Goal: Task Accomplishment & Management: Complete application form

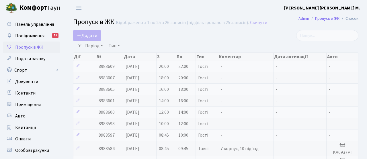
select select "25"
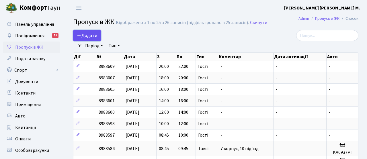
click at [79, 34] on icon at bounding box center [79, 35] width 5 height 5
click at [96, 39] on link "Додати" at bounding box center [87, 35] width 28 height 11
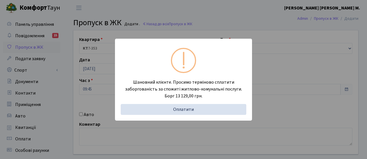
click at [104, 83] on div "Шановний клієнте. Просимо терміново сплатити заборгованість за спожиті житлово-…" at bounding box center [183, 79] width 367 height 159
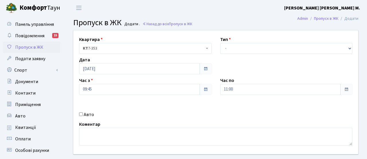
click at [84, 117] on label "Авто" at bounding box center [89, 114] width 10 height 7
click at [83, 116] on input "Авто" at bounding box center [81, 115] width 4 height 4
checkbox input "true"
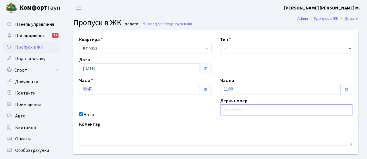
paste input "Аі8016рх"
type input "Аі8016рх"
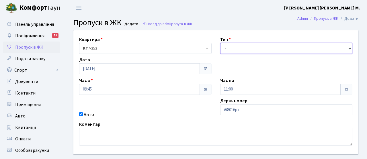
click at [233, 47] on select "- Доставка Таксі Гості Сервіс" at bounding box center [286, 48] width 133 height 11
select select "3"
click at [220, 43] on select "- Доставка Таксі Гості Сервіс" at bounding box center [286, 48] width 133 height 11
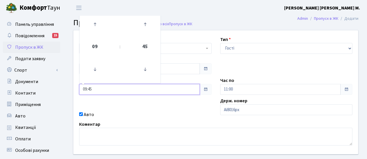
drag, startPoint x: 100, startPoint y: 88, endPoint x: 72, endPoint y: 87, distance: 28.2
click at [72, 87] on div "Квартира <b>КТ</b>&nbsp;&nbsp;&nbsp;&nbsp;7-353 <b>КТ</b>&nbsp;&nbsp;&nbsp;&nbs…" at bounding box center [216, 92] width 294 height 124
type input "10:00"
click at [171, 114] on div "Авто" at bounding box center [145, 114] width 141 height 7
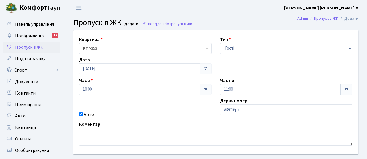
scroll to position [42, 0]
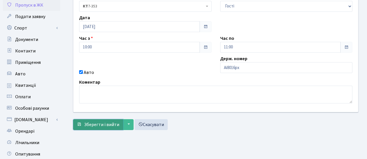
click at [98, 127] on span "Зберегти і вийти" at bounding box center [101, 125] width 35 height 6
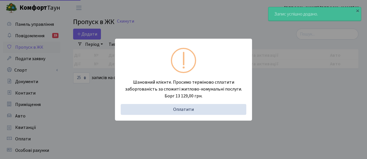
select select "25"
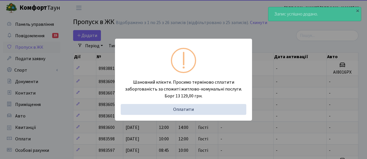
click at [94, 105] on div "Шановний клієнте. Просимо терміново сплатити заборгованість за спожиті житлово-…" at bounding box center [183, 79] width 367 height 159
